Goal: Information Seeking & Learning: Find contact information

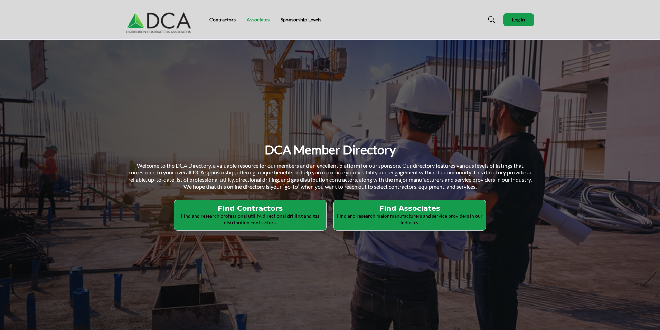
click at [257, 22] on link "Associates" at bounding box center [258, 20] width 23 height 6
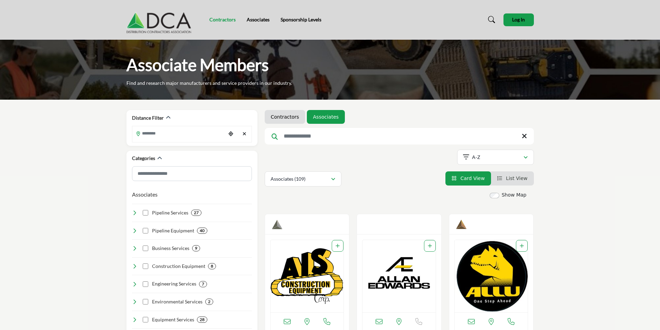
drag, startPoint x: 0, startPoint y: 0, endPoint x: 223, endPoint y: 22, distance: 224.1
click at [223, 22] on link "Contractors" at bounding box center [222, 20] width 26 height 6
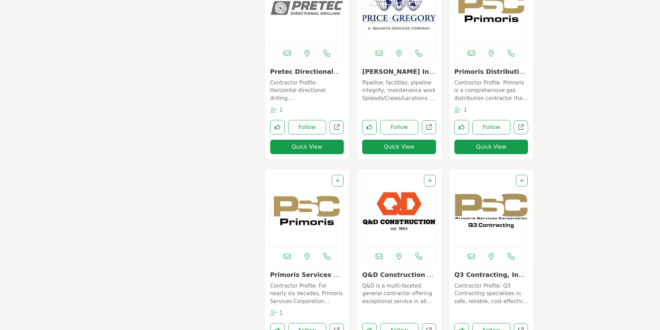
scroll to position [4006, 0]
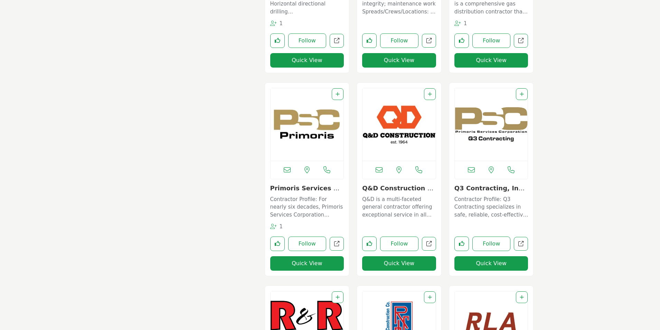
drag, startPoint x: 547, startPoint y: 111, endPoint x: 546, endPoint y: 103, distance: 8.4
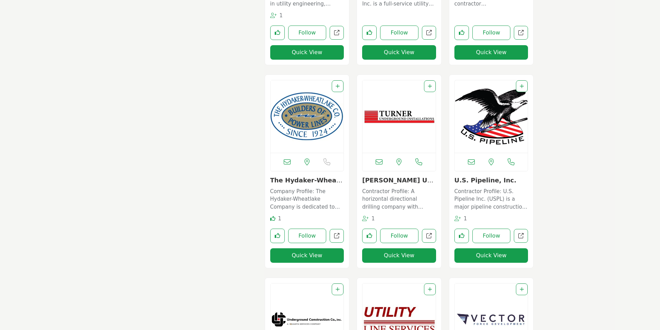
scroll to position [4834, 0]
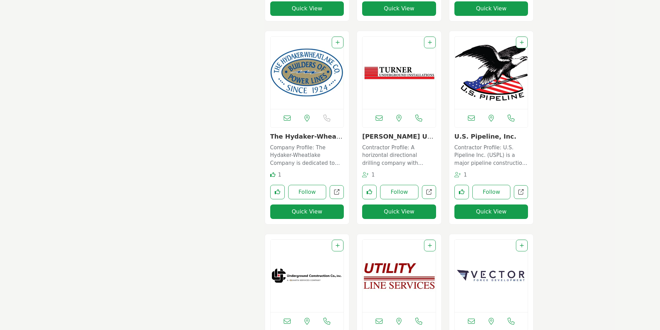
drag, startPoint x: 541, startPoint y: 132, endPoint x: 535, endPoint y: 66, distance: 66.2
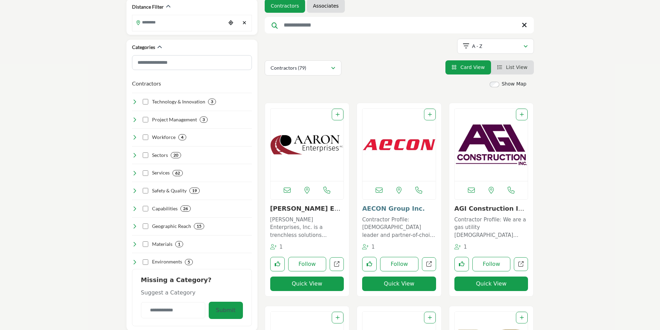
scroll to position [138, 0]
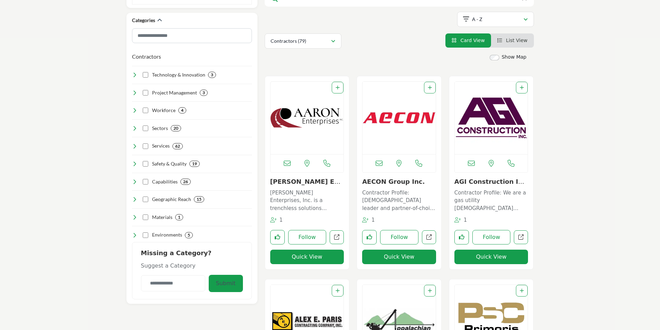
click at [325, 126] on img "Open Listing in new tab" at bounding box center [306, 118] width 73 height 73
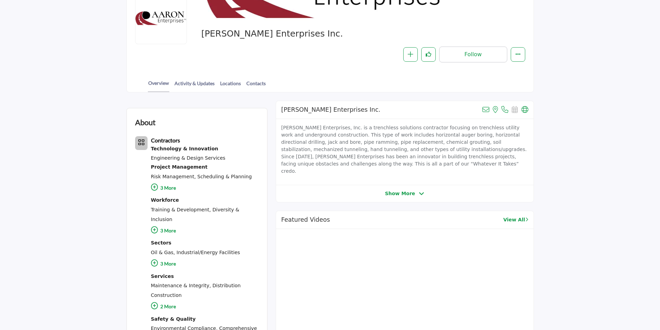
scroll to position [35, 0]
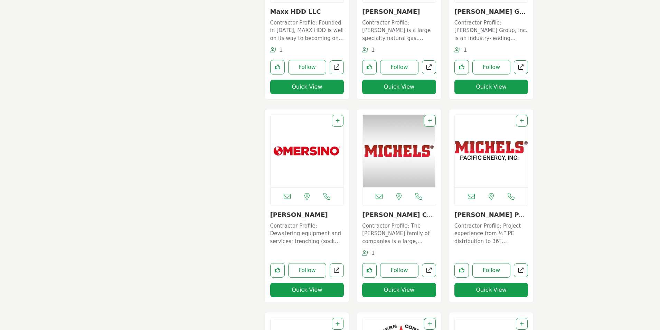
scroll to position [2348, 0]
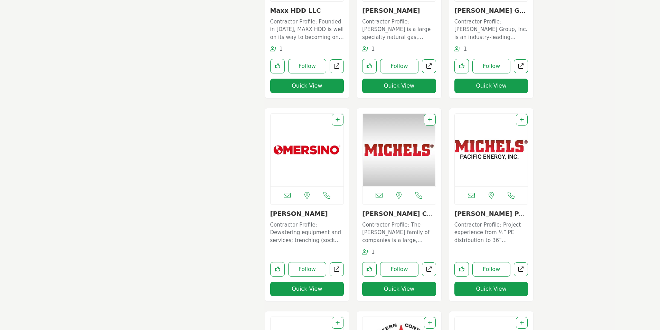
click at [448, 187] on div "View the location of this listing" at bounding box center [491, 208] width 92 height 201
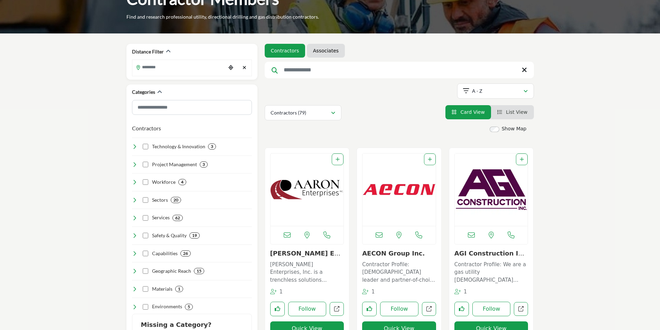
scroll to position [0, 0]
